Goal: Information Seeking & Learning: Find specific fact

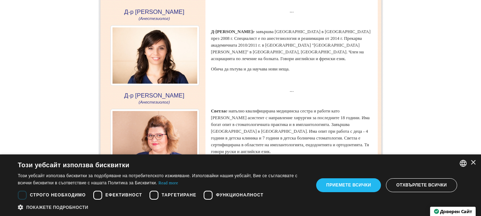
scroll to position [1018, 0]
click at [474, 162] on div "×" at bounding box center [472, 162] width 5 height 5
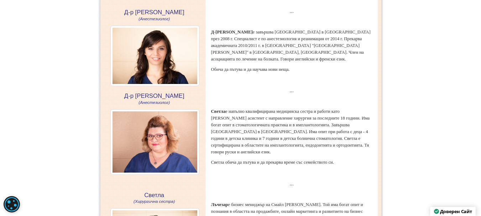
drag, startPoint x: 221, startPoint y: 35, endPoint x: 310, endPoint y: 57, distance: 91.2
drag, startPoint x: 215, startPoint y: 47, endPoint x: 241, endPoint y: 52, distance: 26.4
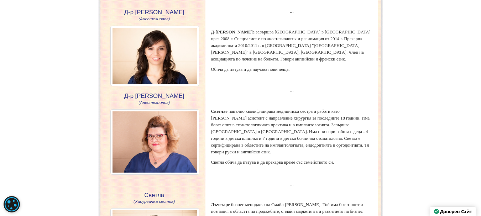
drag, startPoint x: 241, startPoint y: 52, endPoint x: 252, endPoint y: 60, distance: 13.7
drag, startPoint x: 252, startPoint y: 60, endPoint x: 275, endPoint y: 70, distance: 25.1
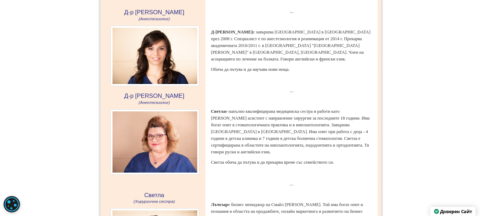
drag, startPoint x: 286, startPoint y: 70, endPoint x: 315, endPoint y: 72, distance: 30.0
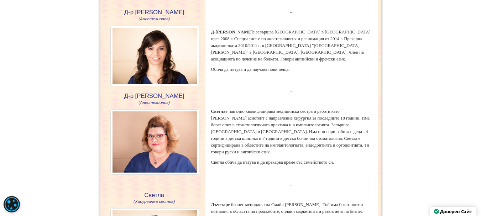
drag, startPoint x: 314, startPoint y: 72, endPoint x: 210, endPoint y: 32, distance: 111.0
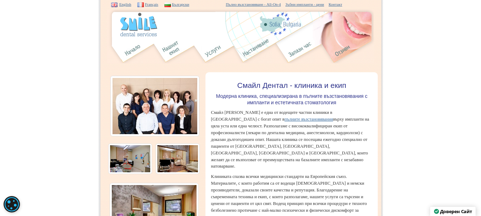
scroll to position [1023, 0]
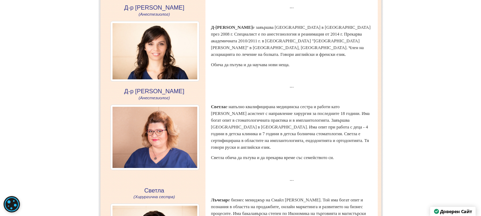
drag, startPoint x: 246, startPoint y: 30, endPoint x: 251, endPoint y: 49, distance: 19.1
drag, startPoint x: 135, startPoint y: 92, endPoint x: 194, endPoint y: 91, distance: 58.4
click at [194, 91] on h3 "Д-р [PERSON_NAME] (Анестезиолог)" at bounding box center [154, 131] width 95 height 85
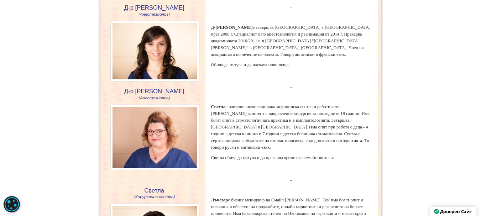
copy h3 "[PERSON_NAME]"
